Goal: Task Accomplishment & Management: Manage account settings

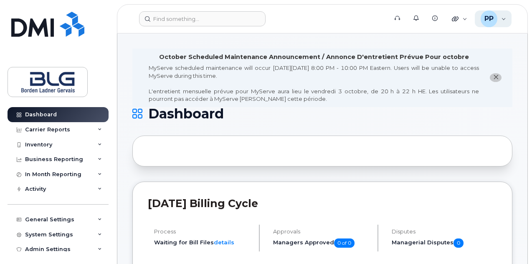
click at [494, 19] on div "PP" at bounding box center [489, 18] width 17 height 17
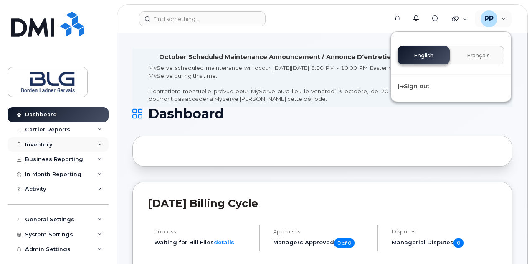
click at [59, 144] on div "Inventory" at bounding box center [58, 144] width 101 height 15
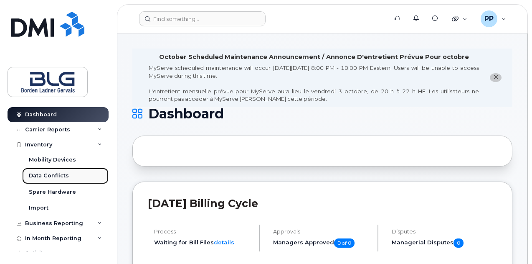
click at [75, 173] on link "Data Conflicts" at bounding box center [65, 176] width 86 height 16
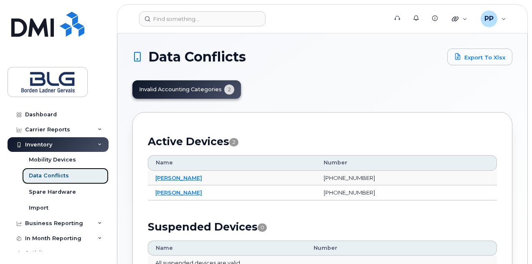
scroll to position [42, 0]
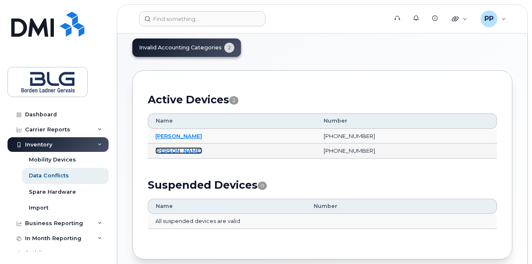
click at [172, 149] on link "Maria Nasr" at bounding box center [178, 150] width 47 height 7
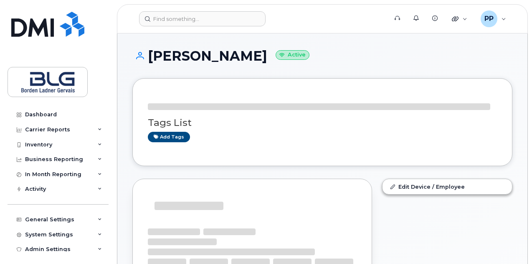
click at [229, 60] on h1 "[PERSON_NAME] Active" at bounding box center [322, 55] width 380 height 15
click at [229, 60] on h1 "Laurianne Dusablon Active" at bounding box center [322, 55] width 380 height 15
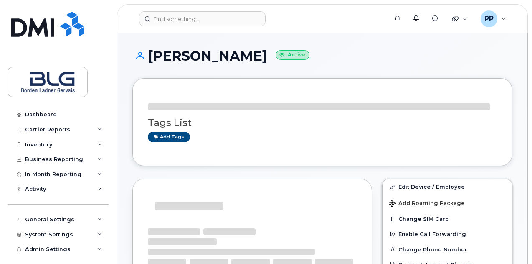
copy h1 "Dusablon"
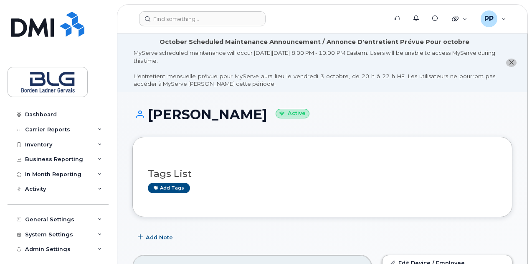
click at [411, 126] on div "Laurianne Dusablon Active" at bounding box center [322, 122] width 380 height 30
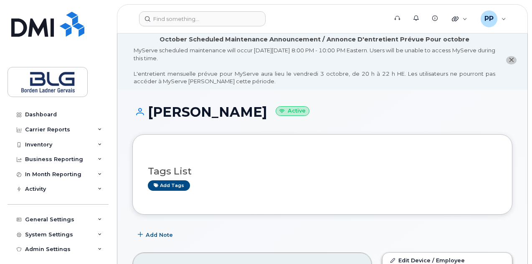
scroll to position [209, 0]
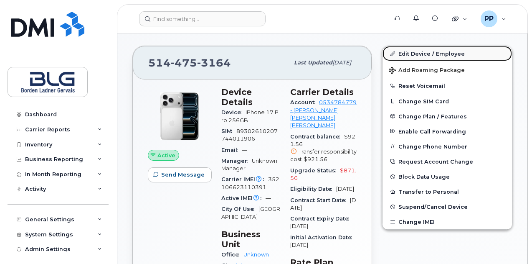
click at [424, 52] on link "Edit Device / Employee" at bounding box center [447, 53] width 129 height 15
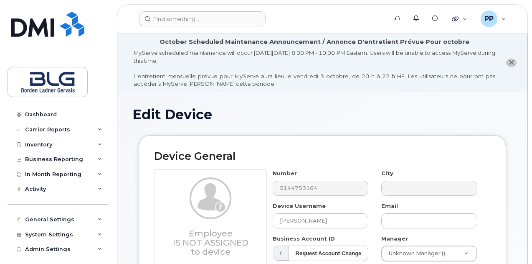
select select "4304148"
select select "4304149"
click at [416, 217] on input "text" at bounding box center [429, 220] width 96 height 15
paste input "[EMAIL_ADDRESS][DOMAIN_NAME]"
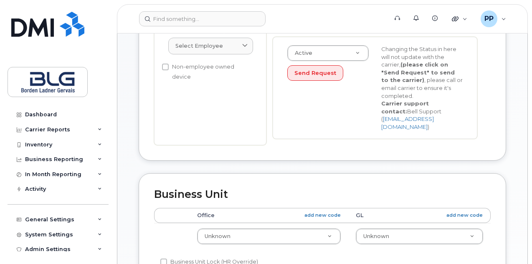
scroll to position [334, 0]
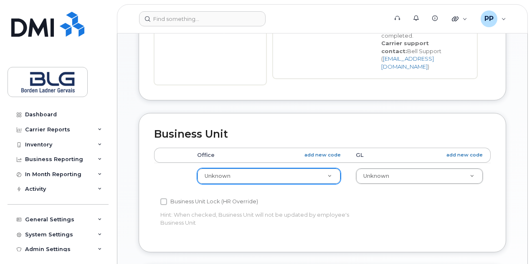
type input "LDusablon@blg.com"
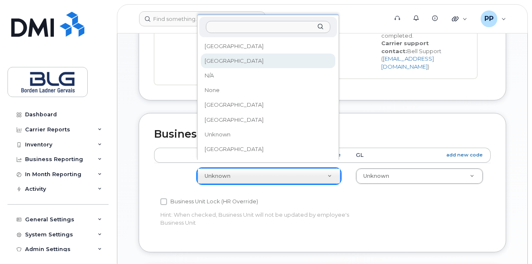
select select "4304156"
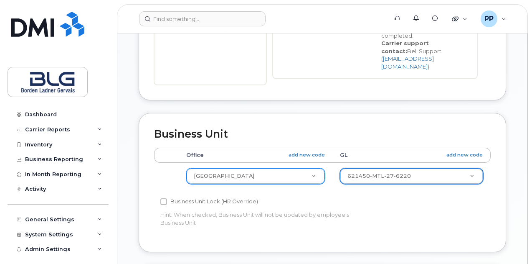
select select "4304162"
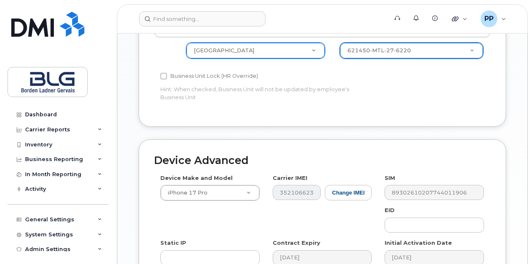
scroll to position [574, 0]
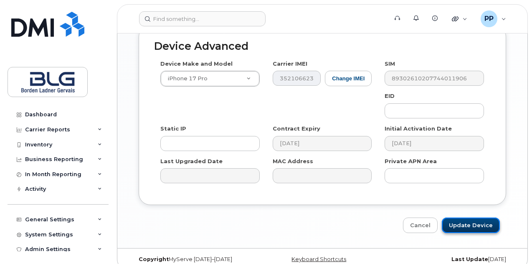
click at [477, 217] on input "Update Device" at bounding box center [471, 224] width 58 height 15
type input "Saving..."
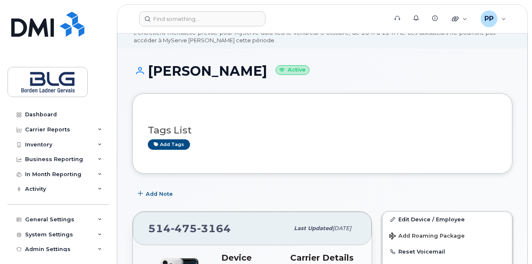
scroll to position [42, 0]
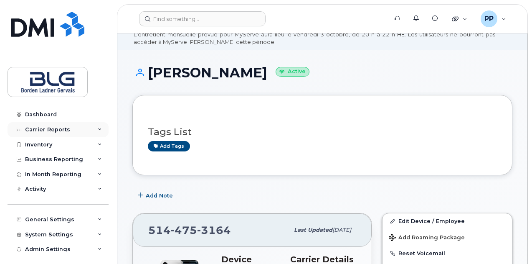
click at [74, 127] on div "Carrier Reports" at bounding box center [58, 129] width 101 height 15
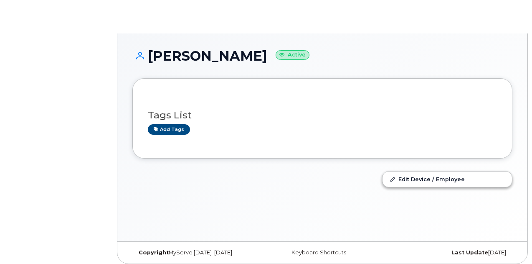
click at [207, 49] on h1 "Maria Nasr Active" at bounding box center [322, 55] width 380 height 15
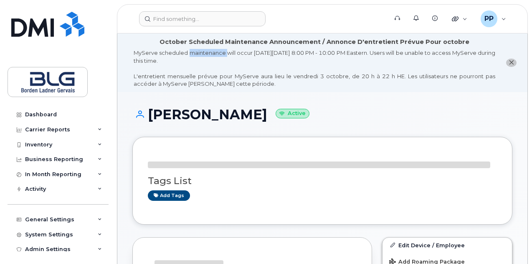
click at [207, 49] on div "MyServe scheduled maintenance will occur on Friday October 3rd, 8:00 PM - 10:00…" at bounding box center [315, 68] width 362 height 39
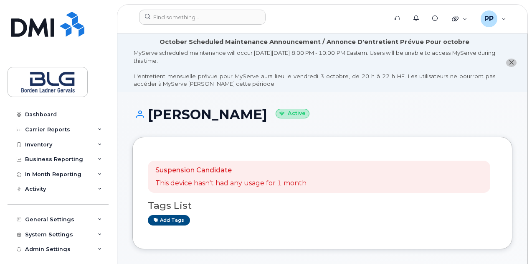
click at [202, 112] on h1 "Maria Nasr Active" at bounding box center [322, 114] width 380 height 15
copy h1 "Nasr"
click at [93, 49] on div "Dashboard Carrier Reports Monthly Billing Data Daily Data Pooling Data Behavior…" at bounding box center [56, 132] width 113 height 264
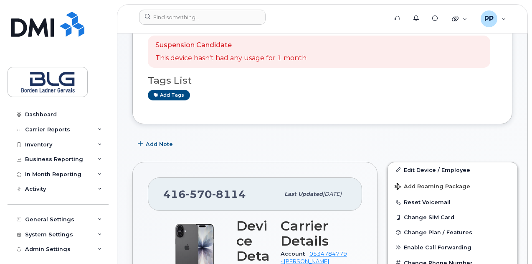
scroll to position [167, 0]
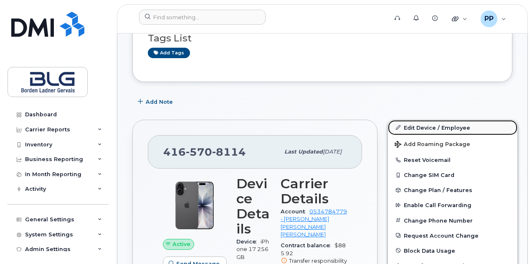
click at [444, 126] on link "Edit Device / Employee" at bounding box center [452, 127] width 129 height 15
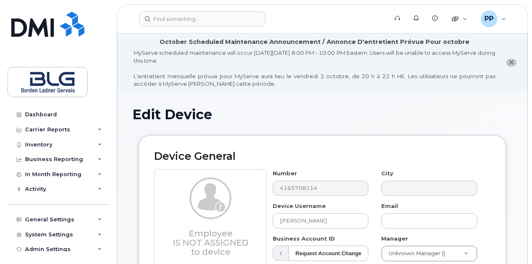
select select "4304148"
select select "4304149"
click at [406, 221] on input "text" at bounding box center [429, 220] width 96 height 15
paste input "[EMAIL_ADDRESS][DOMAIN_NAME]"
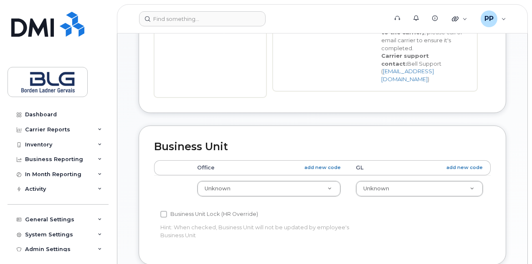
scroll to position [418, 0]
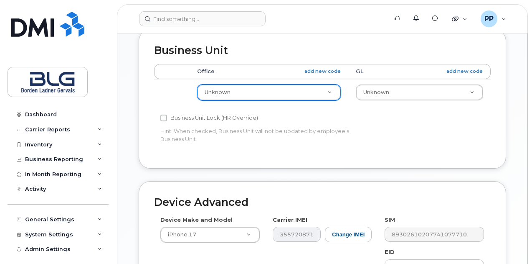
type input "[EMAIL_ADDRESS][DOMAIN_NAME]"
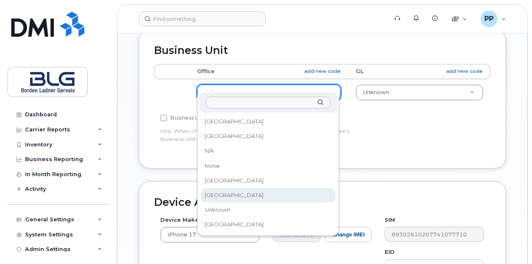
select select "4304157"
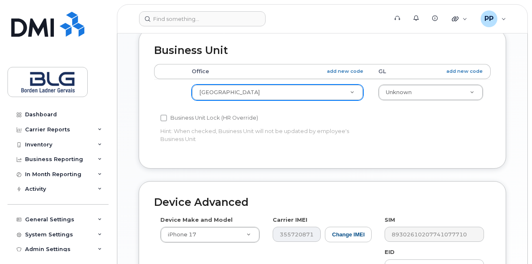
click at [398, 68] on th "GL add new code" at bounding box center [431, 71] width 120 height 15
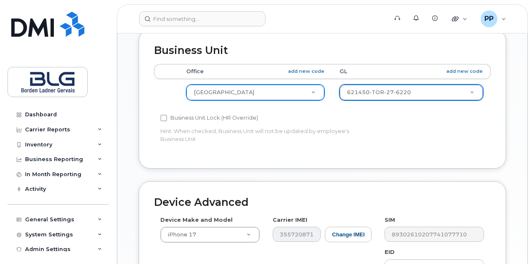
select select "4304163"
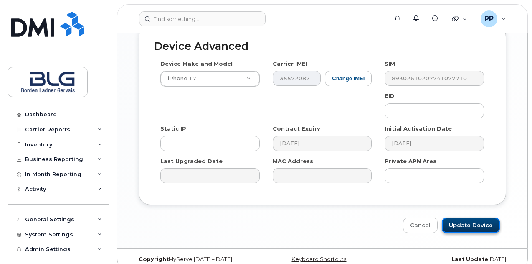
click at [488, 217] on input "Update Device" at bounding box center [471, 224] width 58 height 15
type input "Saving..."
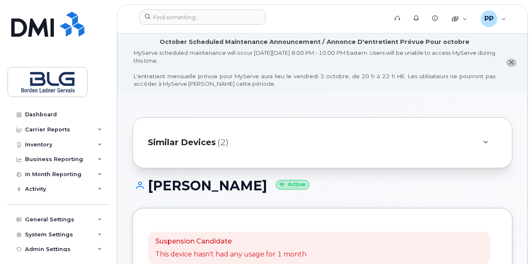
click at [347, 127] on div "Similar Devices (2)" at bounding box center [322, 142] width 380 height 51
click at [346, 135] on div "Similar Devices (2)" at bounding box center [311, 142] width 326 height 20
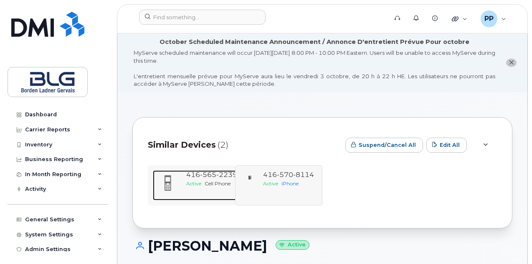
click at [192, 179] on div "[PHONE_NUMBER]" at bounding box center [211, 175] width 51 height 10
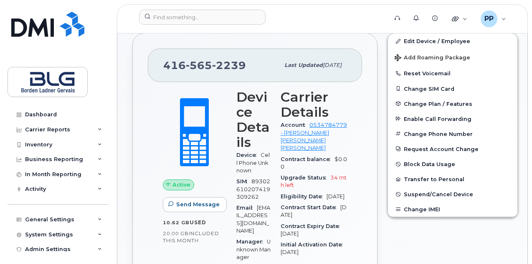
scroll to position [84, 0]
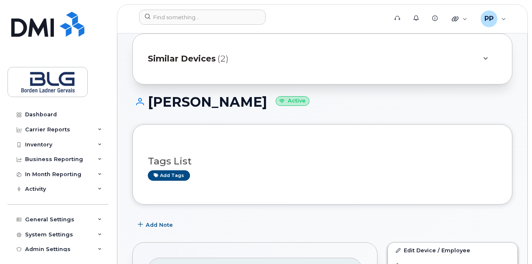
click at [307, 82] on div "Similar Devices (2)" at bounding box center [322, 58] width 380 height 51
click at [303, 66] on div "Similar Devices (2)" at bounding box center [311, 59] width 326 height 20
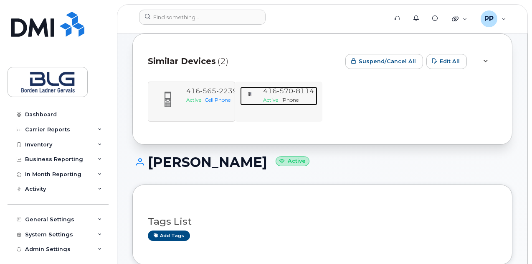
click at [312, 92] on span "8114" at bounding box center [303, 91] width 21 height 8
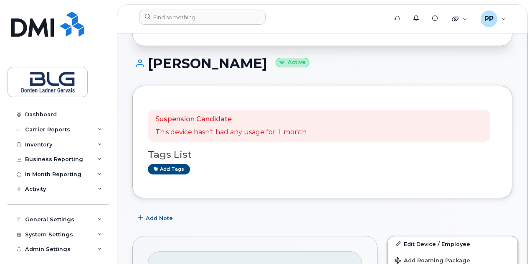
scroll to position [42, 0]
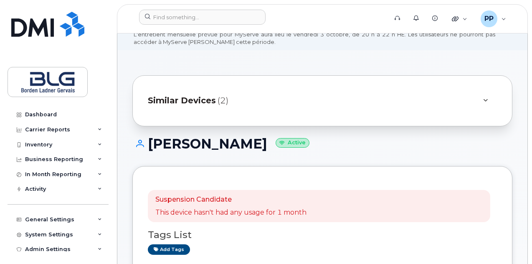
click at [206, 111] on div "Similar Devices (2)" at bounding box center [322, 100] width 380 height 51
click at [220, 102] on span "(2)" at bounding box center [223, 100] width 11 height 12
